Goal: Find specific fact: Find contact information

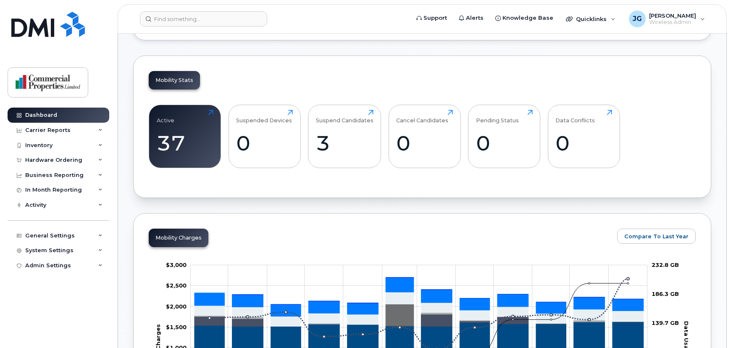
scroll to position [257, 0]
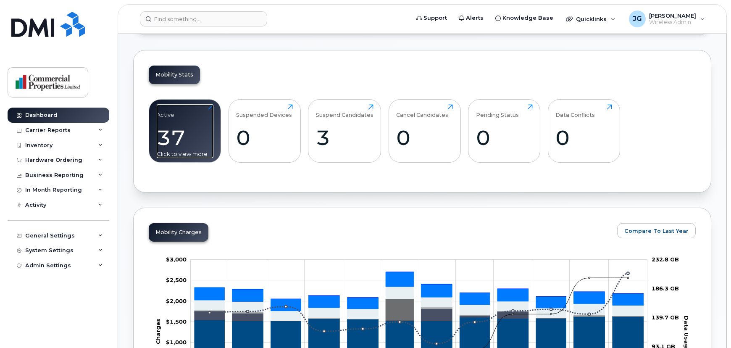
click at [166, 121] on div "Active 37 Click to view more" at bounding box center [185, 131] width 57 height 54
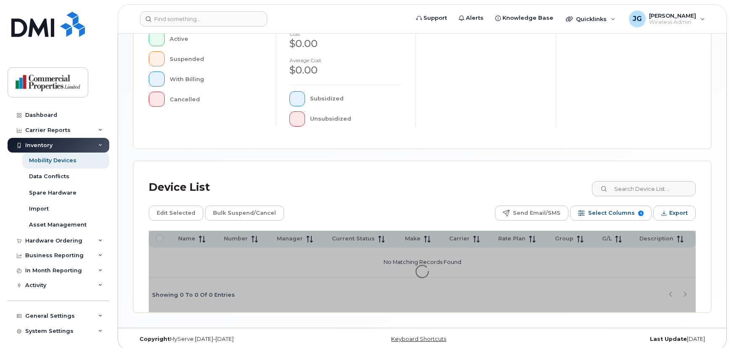
scroll to position [229, 0]
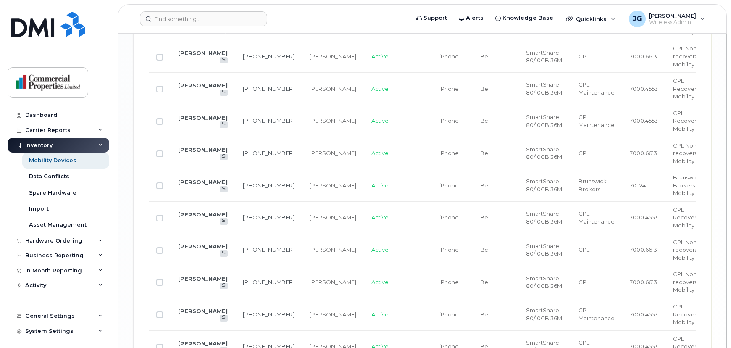
scroll to position [1319, 0]
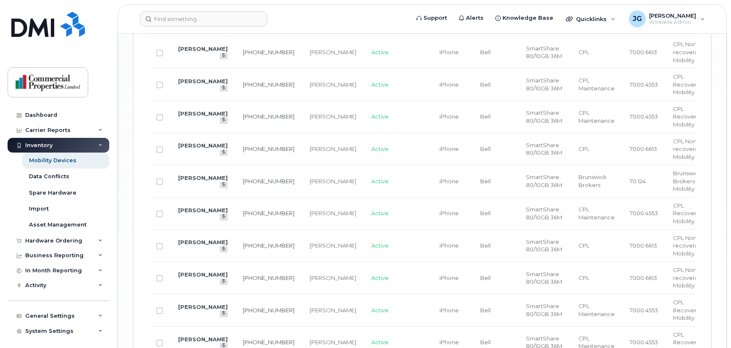
click at [248, 133] on td "506-650-6665" at bounding box center [268, 149] width 67 height 32
drag, startPoint x: 248, startPoint y: 88, endPoint x: 229, endPoint y: 81, distance: 21.1
click at [235, 133] on td "506-650-6665" at bounding box center [268, 149] width 67 height 32
copy link "506-650-6665"
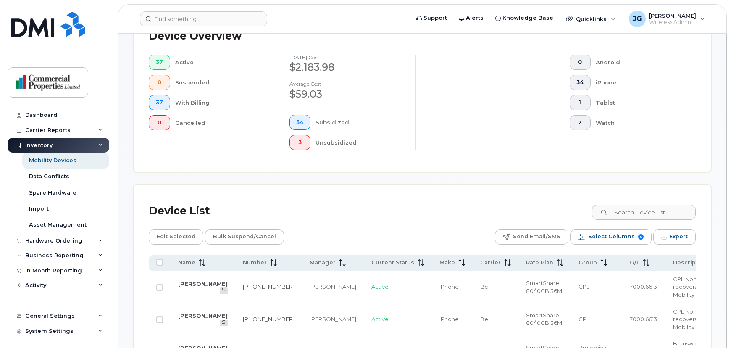
scroll to position [215, 0]
